Goal: Check status: Check status

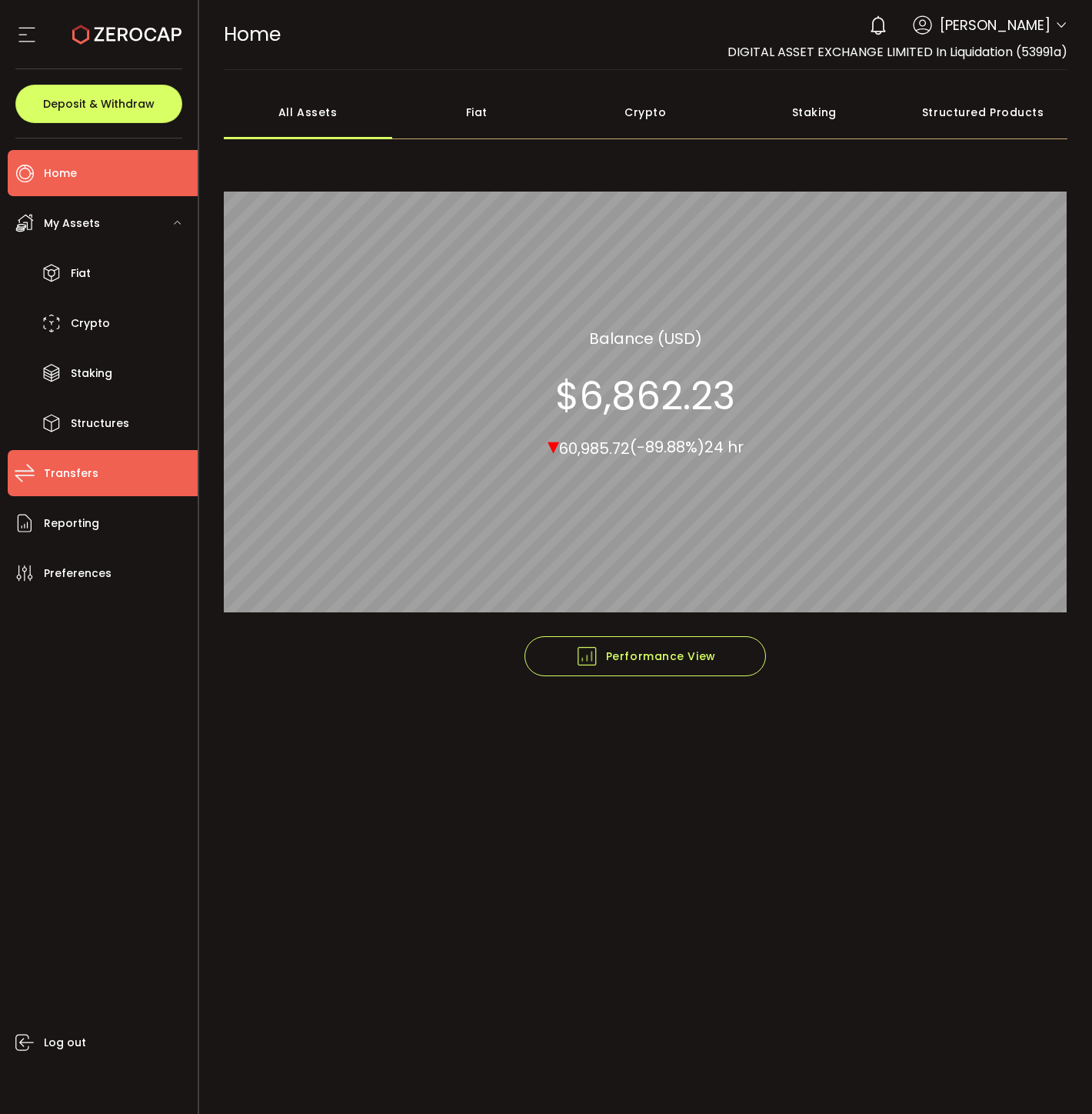
click at [82, 483] on span "Transfers" at bounding box center [71, 473] width 55 height 22
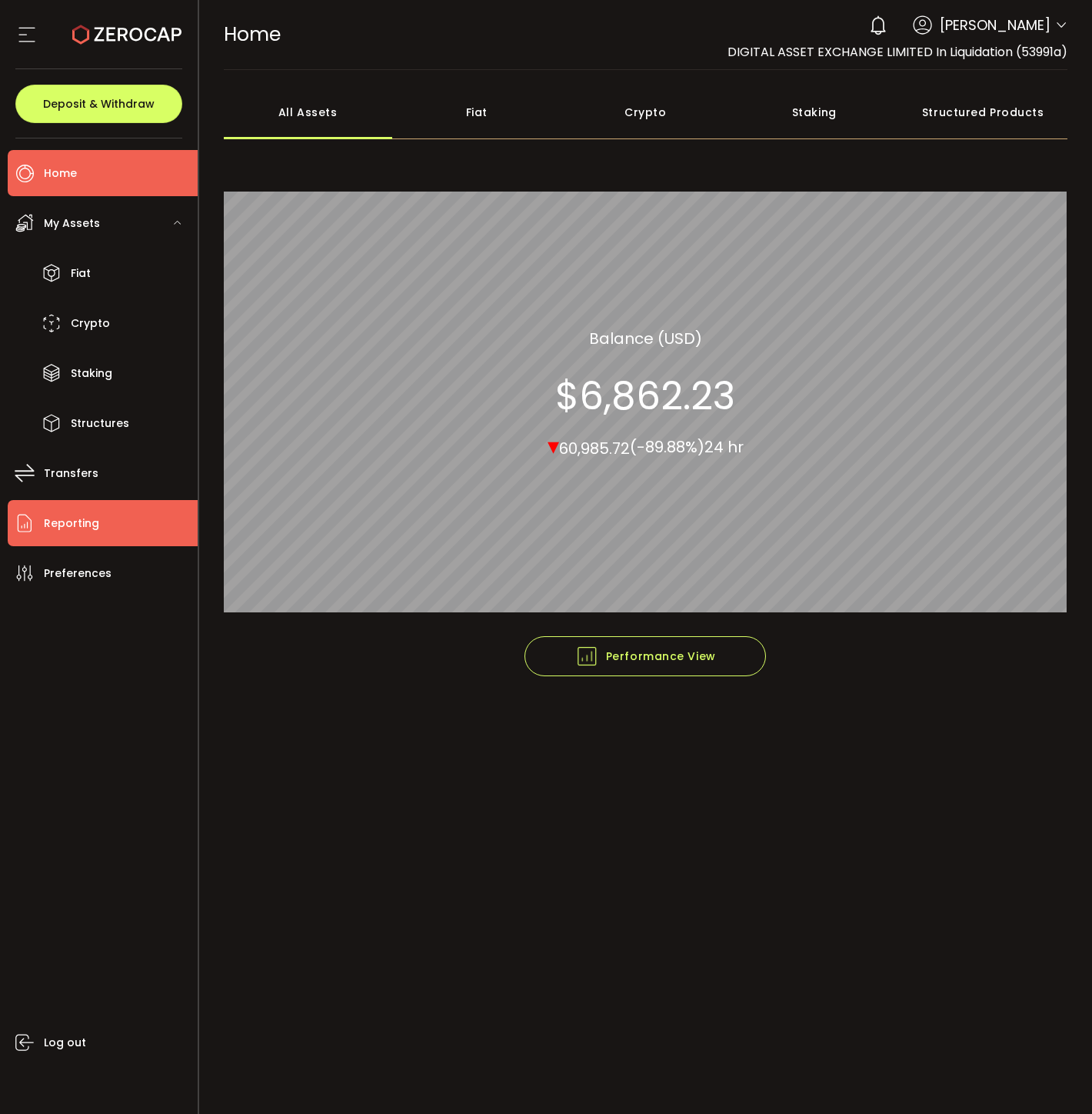
click at [94, 525] on span "Reporting" at bounding box center [71, 523] width 55 height 22
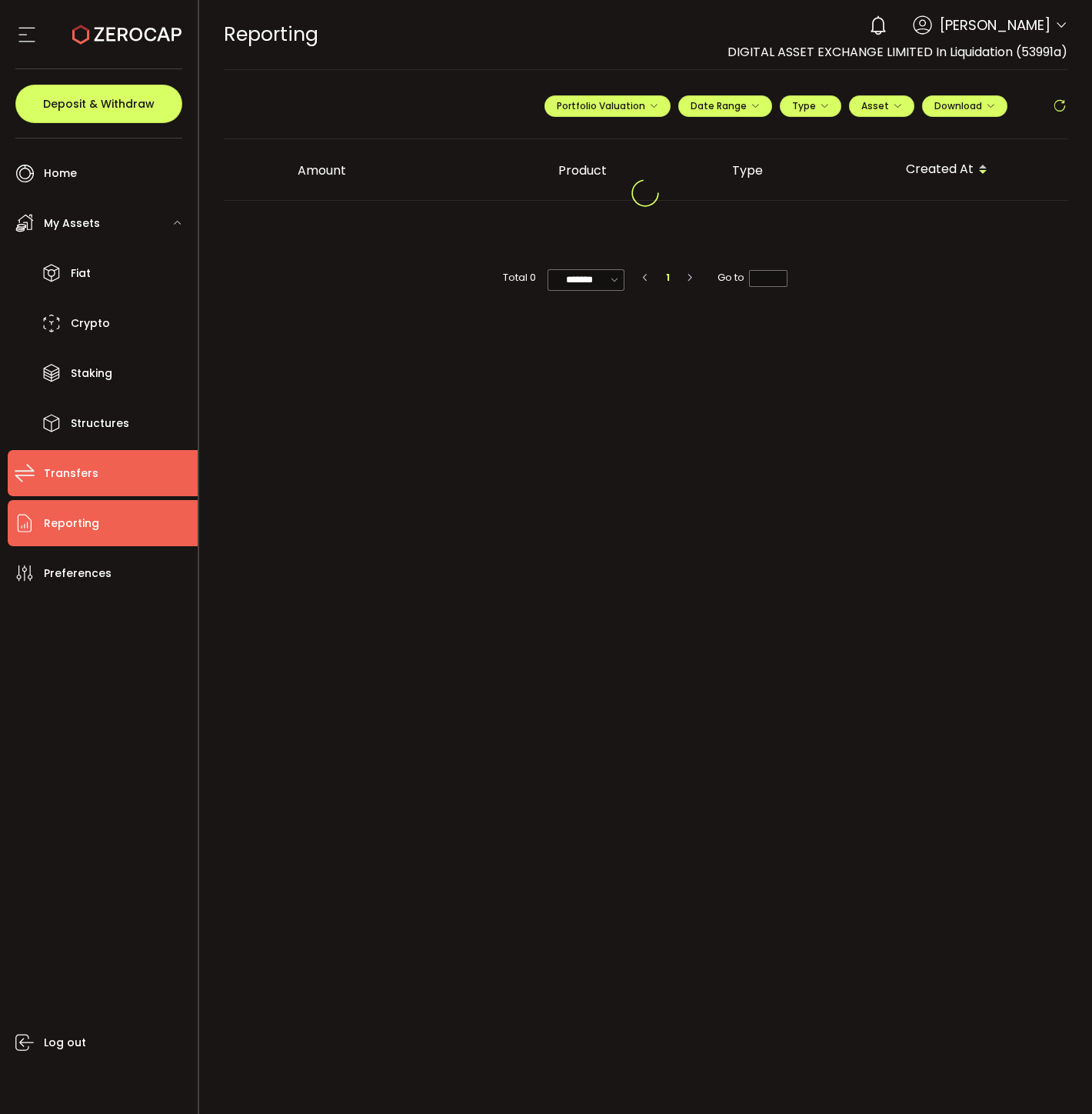
click at [133, 466] on li "Transfers" at bounding box center [103, 473] width 190 height 46
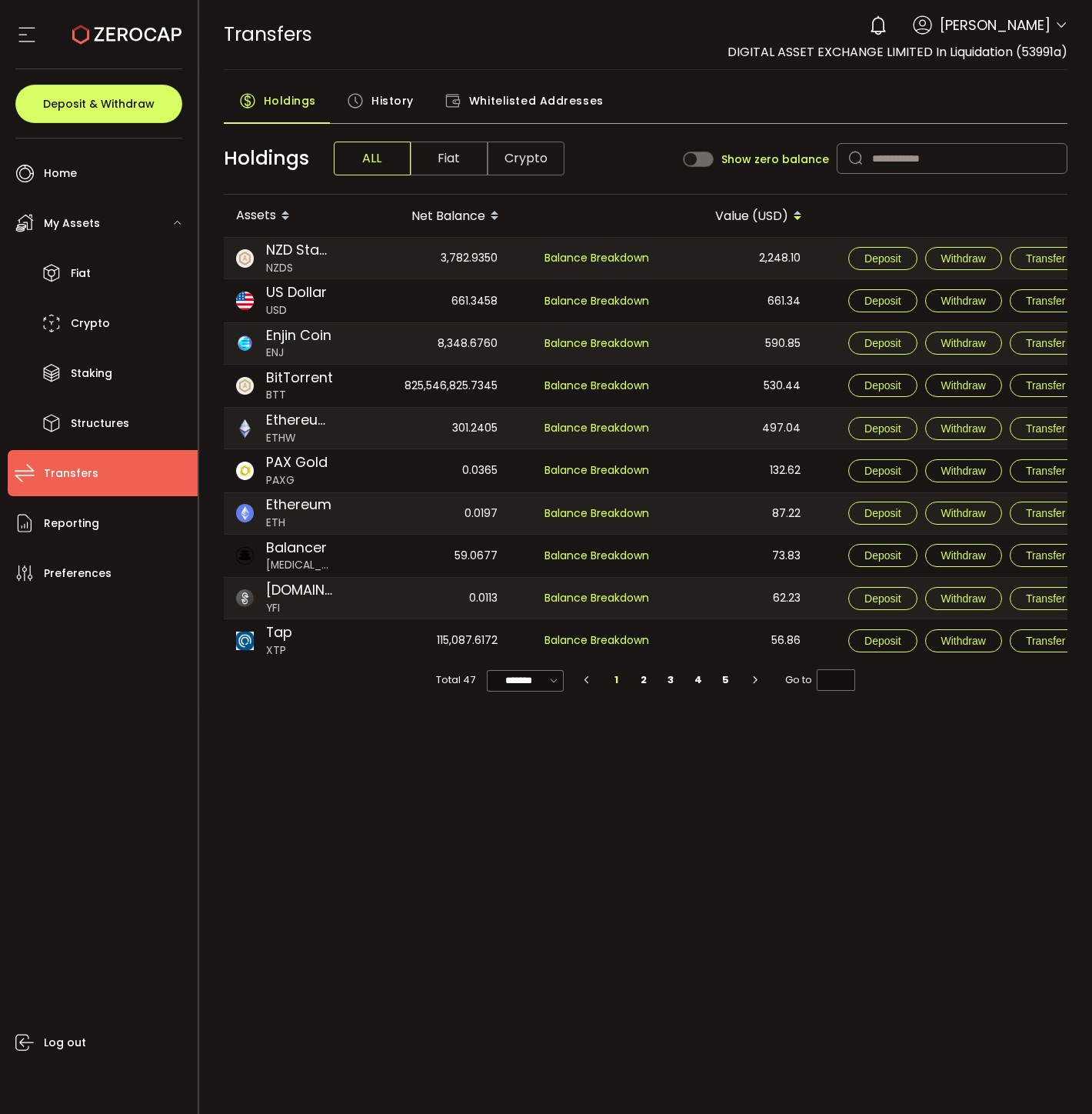
click at [402, 301] on div "661.3458" at bounding box center [435, 301] width 150 height 43
click at [486, 302] on div "661.3458" at bounding box center [435, 301] width 150 height 43
click at [288, 293] on span "US Dollar" at bounding box center [296, 292] width 61 height 20
click at [513, 108] on span "Whitelisted Addresses" at bounding box center [537, 100] width 135 height 31
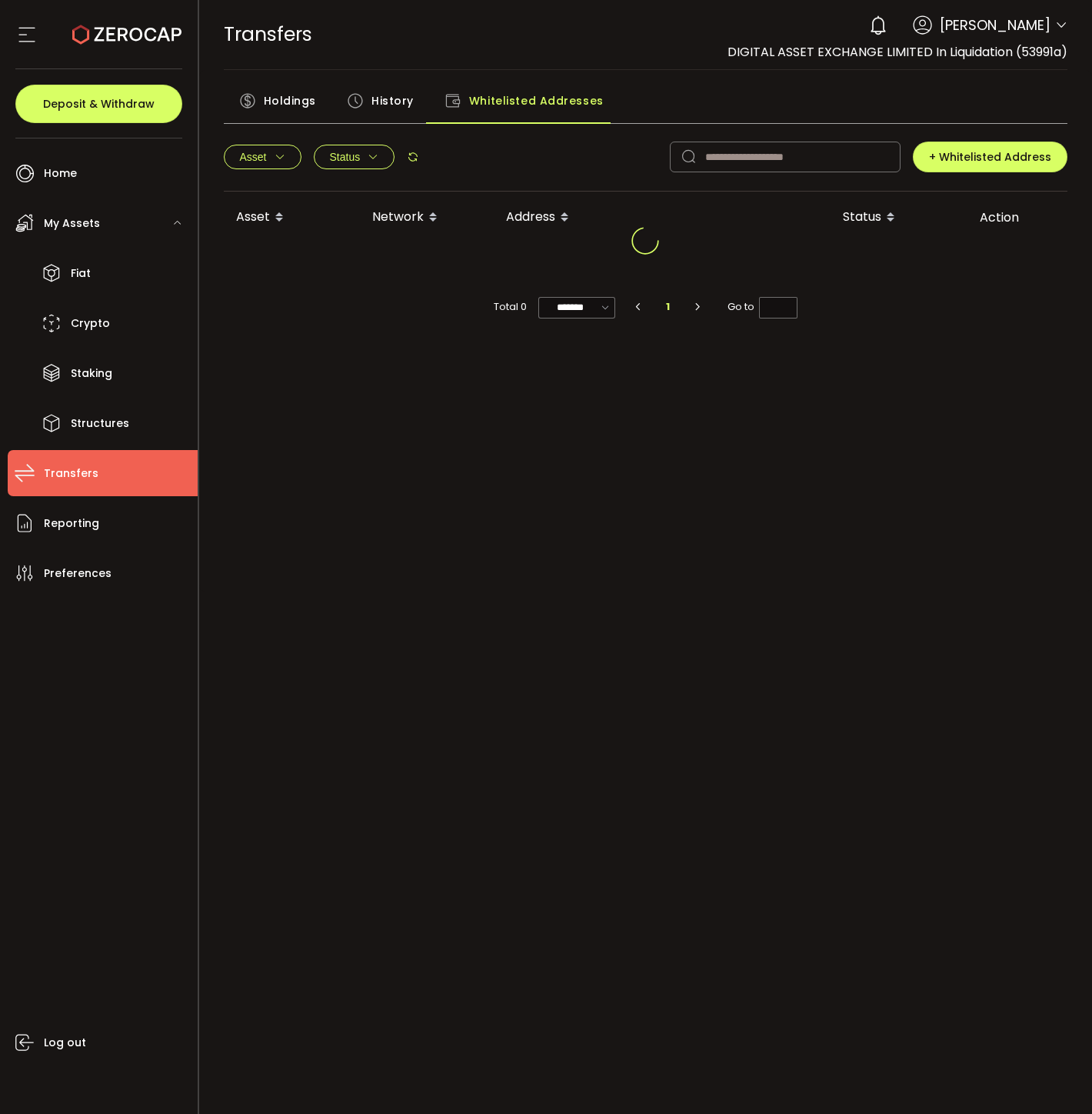
click at [367, 104] on div "History" at bounding box center [381, 104] width 98 height 38
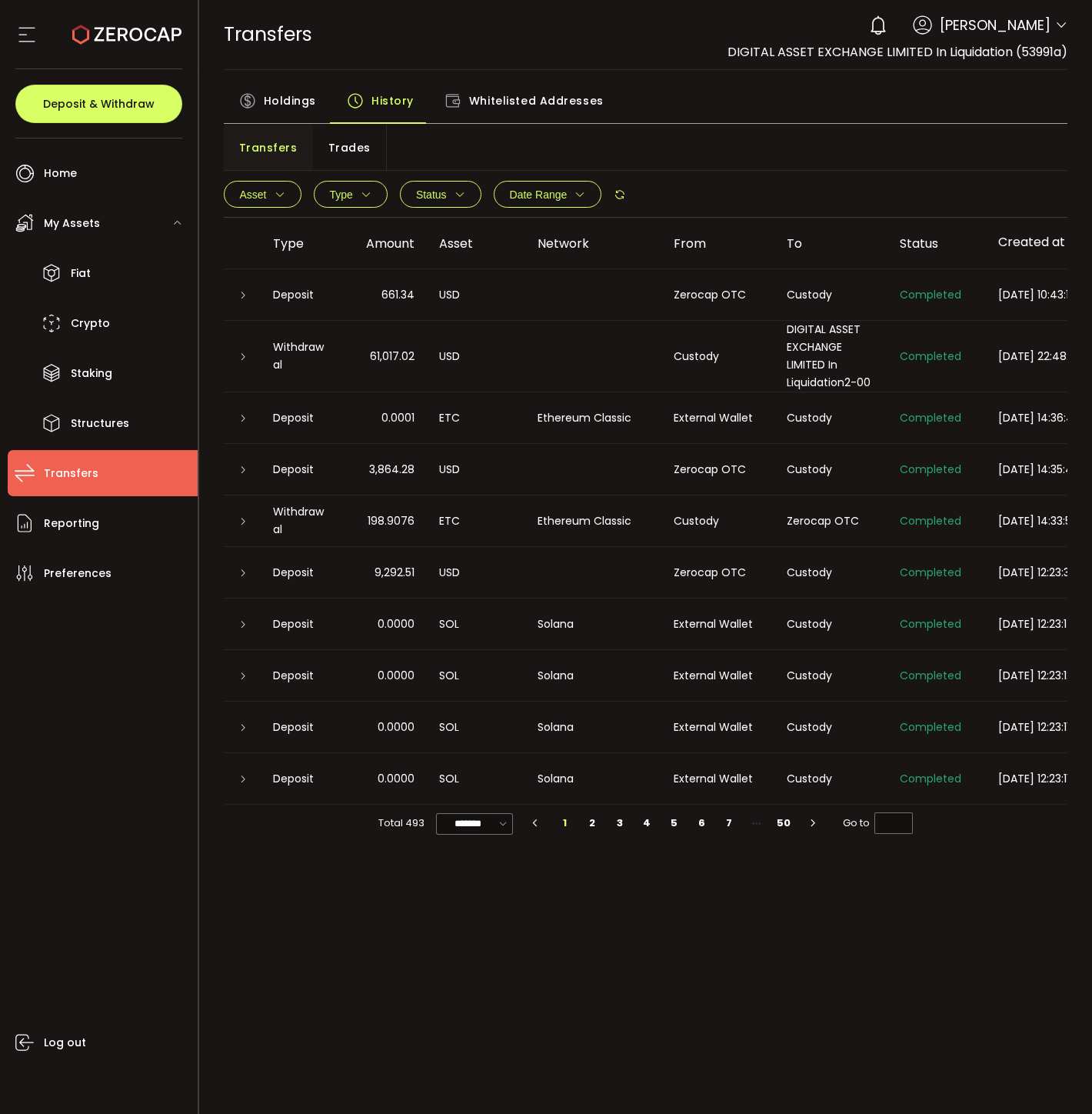
click at [836, 298] on div "Custody" at bounding box center [830, 295] width 113 height 18
click at [248, 302] on div at bounding box center [242, 294] width 37 height 15
click at [243, 296] on icon at bounding box center [243, 295] width 9 height 9
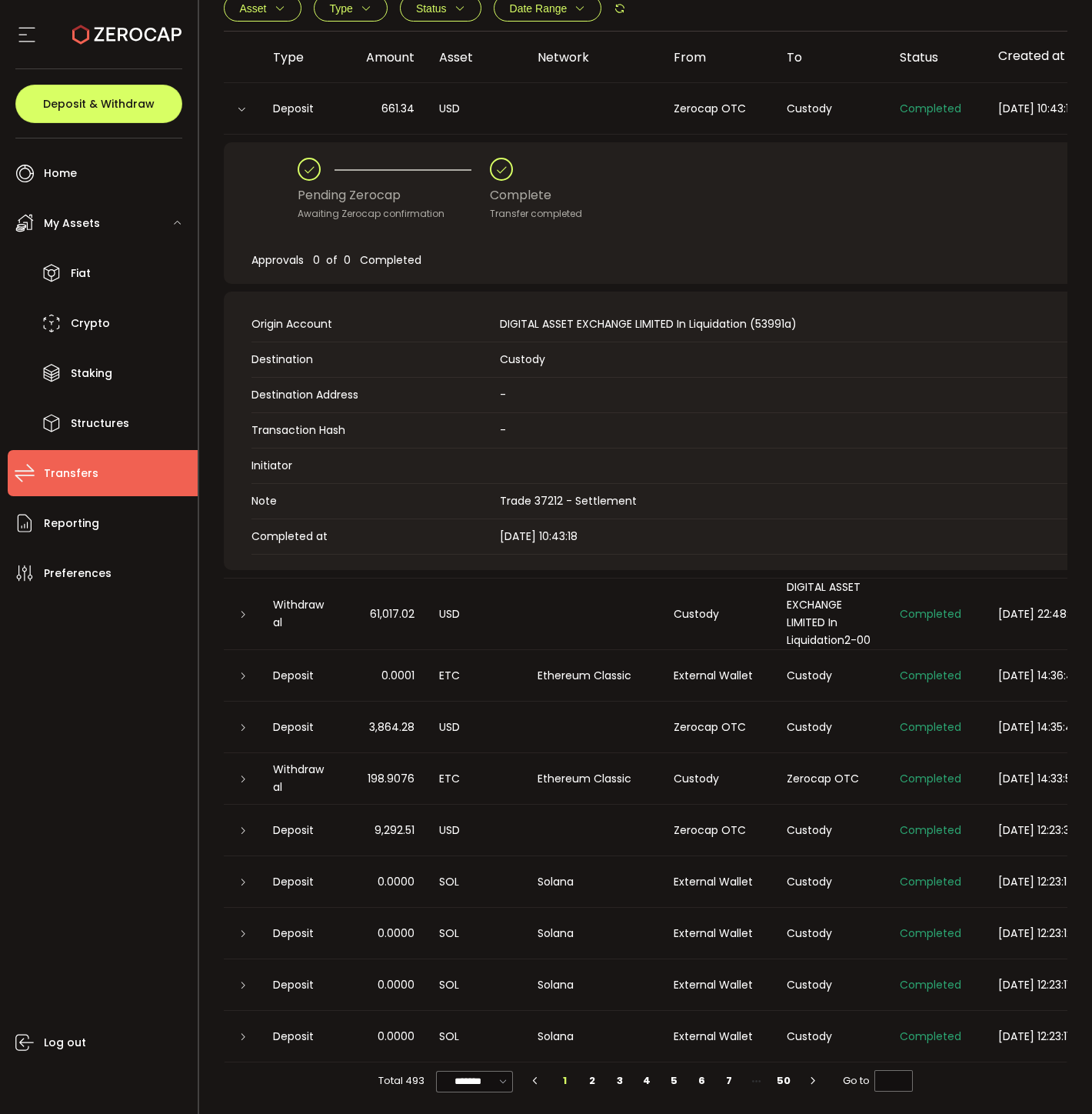
scroll to position [189, 0]
click at [546, 494] on span "Trade 37212 - Settlement" at bounding box center [569, 500] width 137 height 15
drag, startPoint x: 562, startPoint y: 494, endPoint x: 533, endPoint y: 494, distance: 29.0
click at [533, 494] on span "Trade 37212 - Settlement" at bounding box center [569, 500] width 137 height 15
copy span "37212"
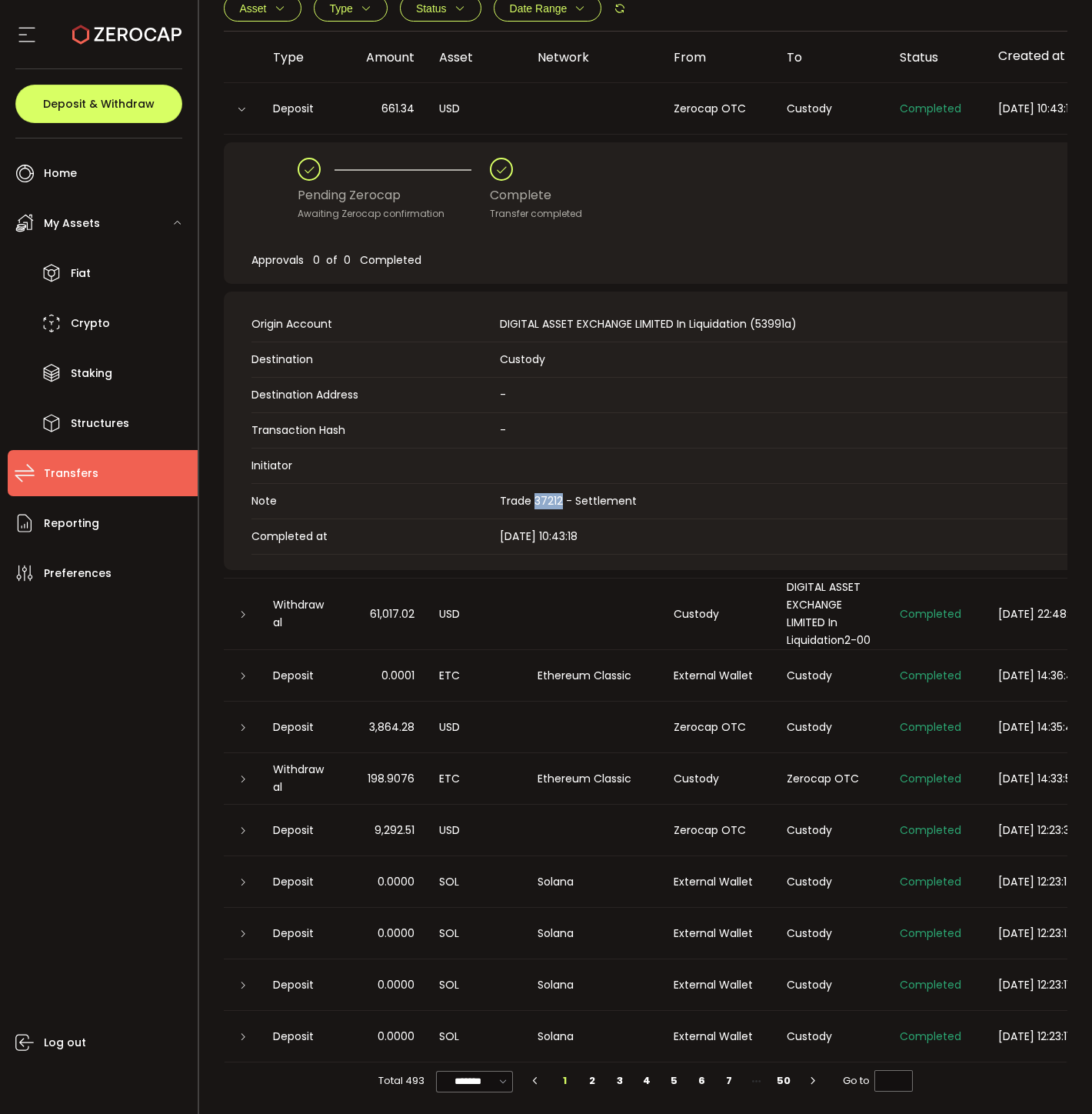
click at [518, 591] on td "USD" at bounding box center [475, 614] width 98 height 72
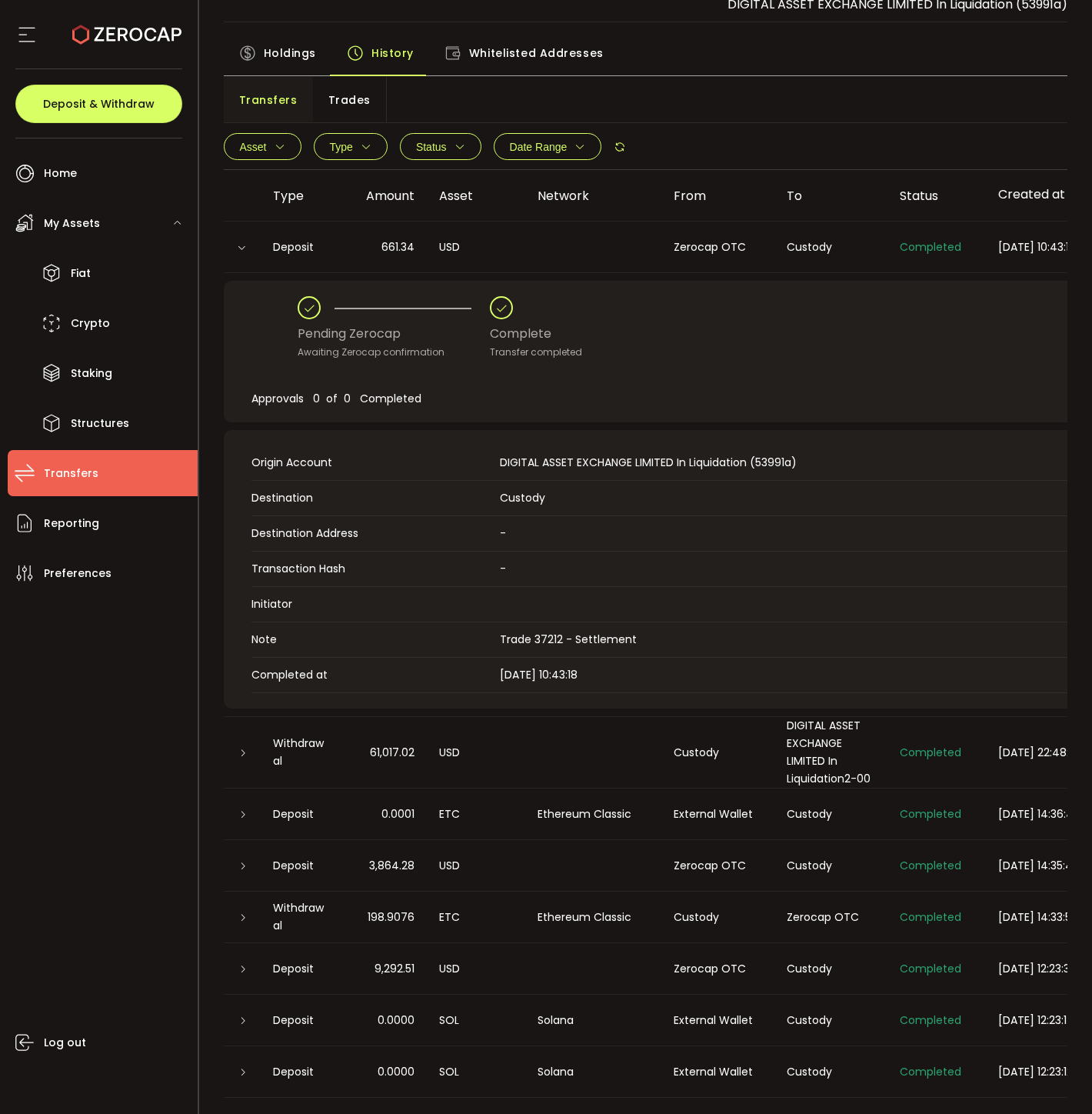
scroll to position [85, 0]
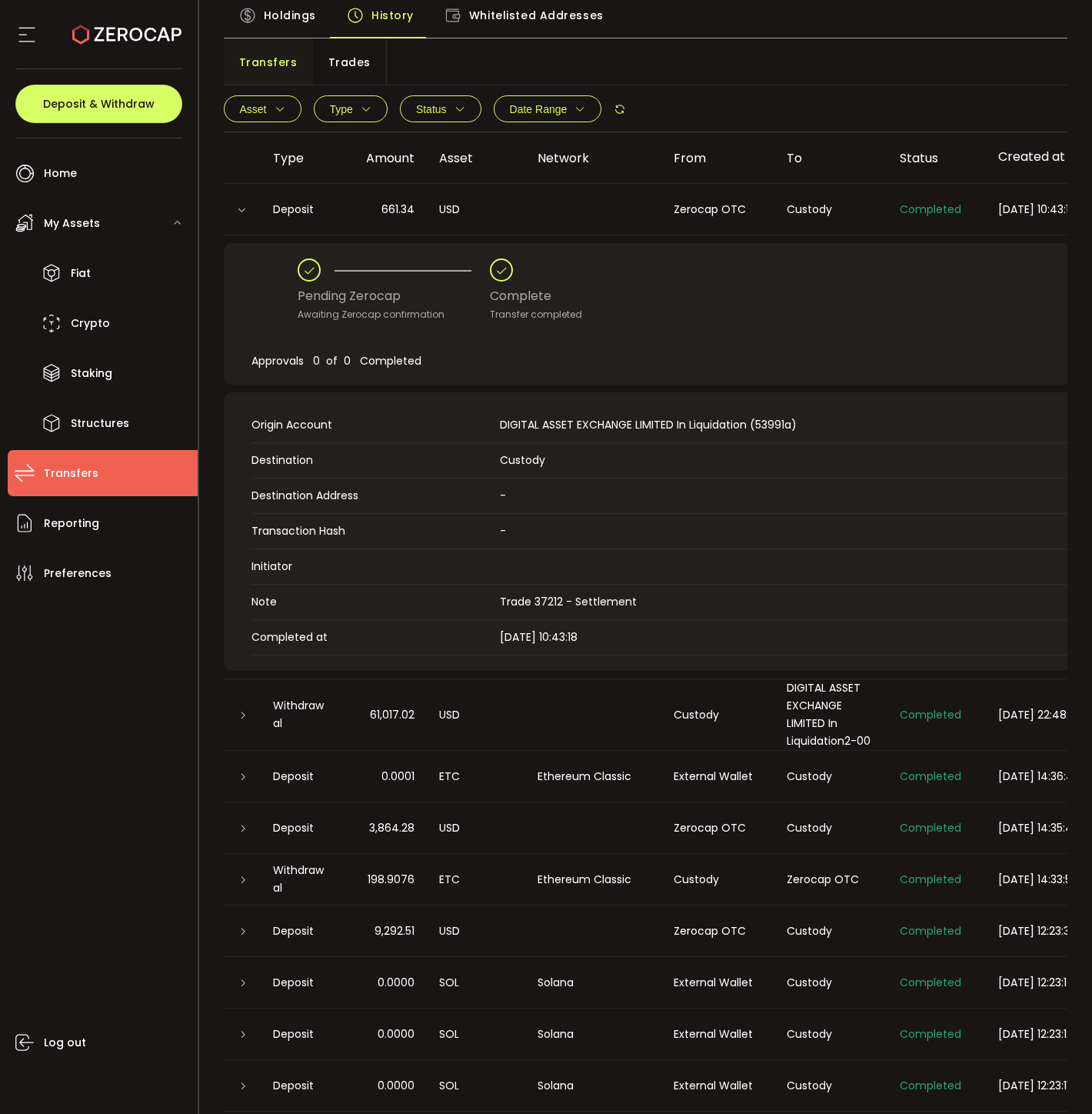
click at [236, 720] on div at bounding box center [242, 714] width 37 height 15
click at [244, 720] on div at bounding box center [242, 714] width 12 height 15
